Goal: Find specific page/section: Find specific page/section

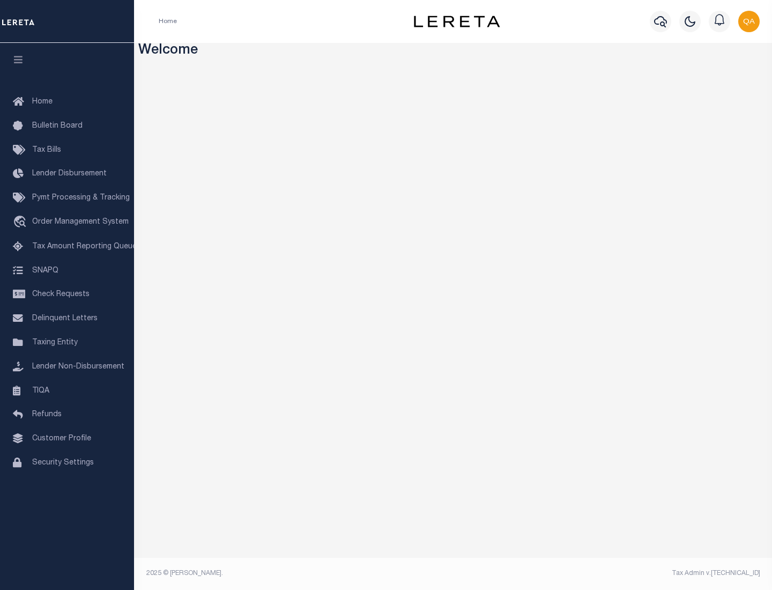
click at [67, 294] on span "Check Requests" at bounding box center [60, 295] width 57 height 8
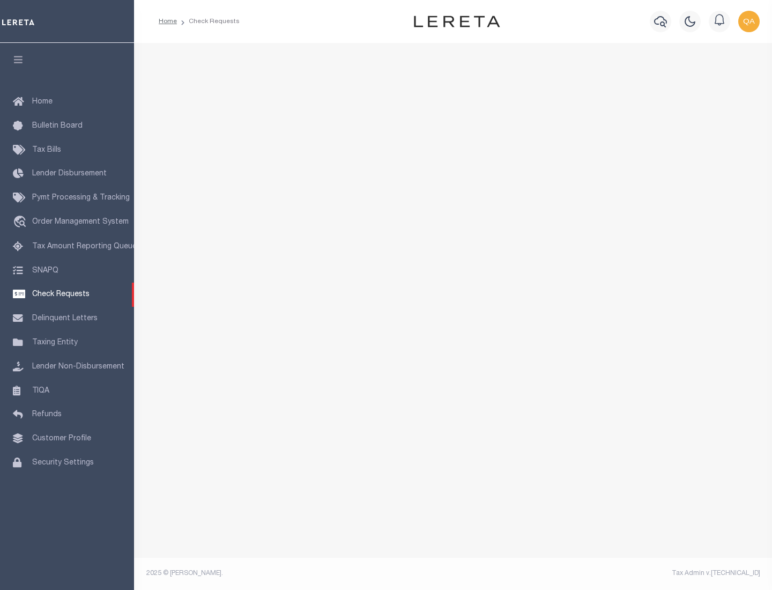
select select "50"
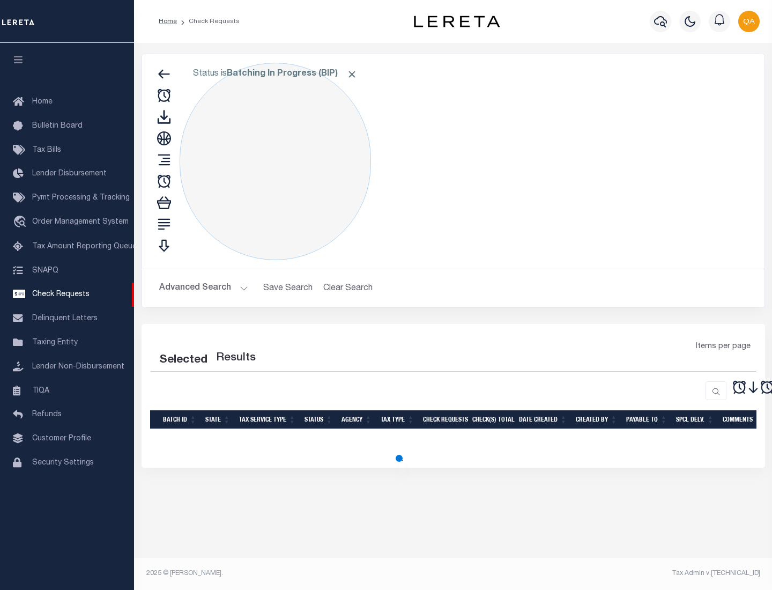
select select "50"
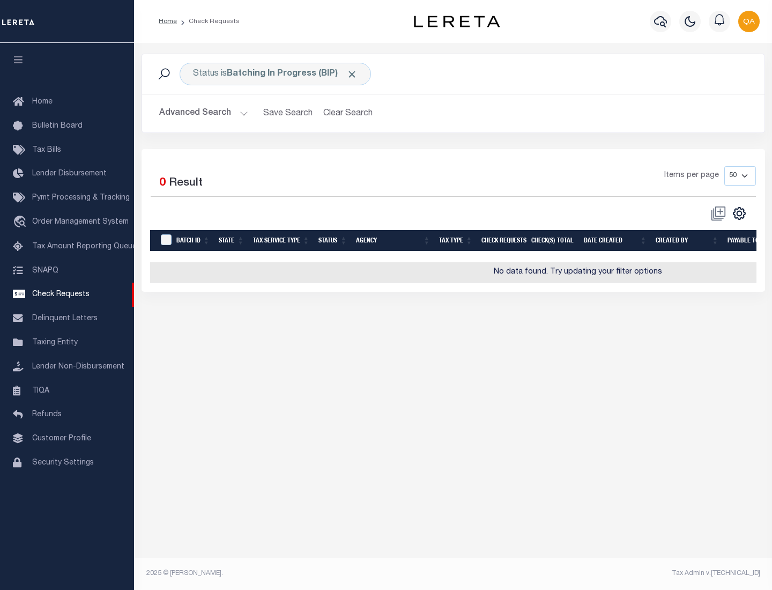
click at [352, 74] on span "Click to Remove" at bounding box center [351, 74] width 11 height 11
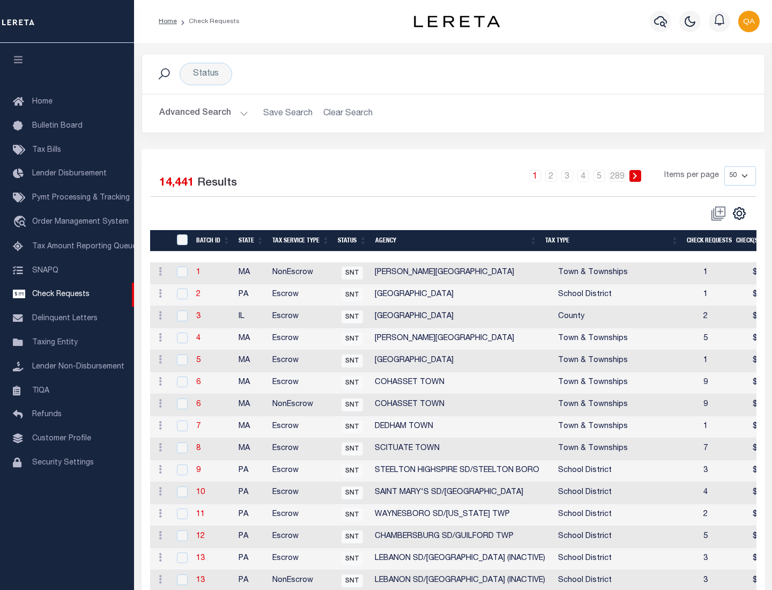
scroll to position [517, 0]
